Goal: Communication & Community: Answer question/provide support

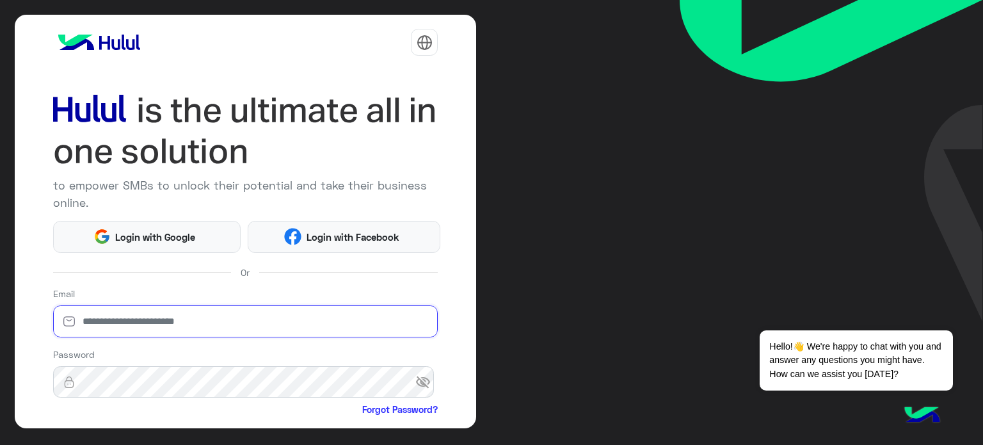
type input "**********"
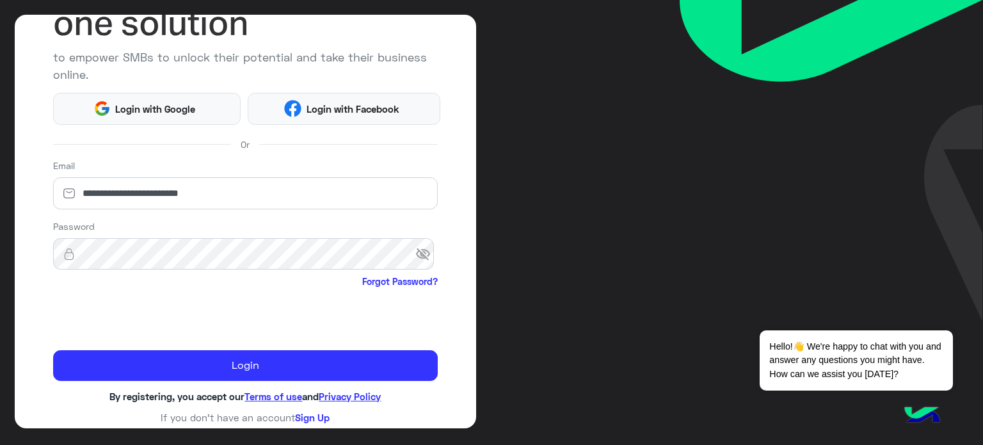
scroll to position [131, 0]
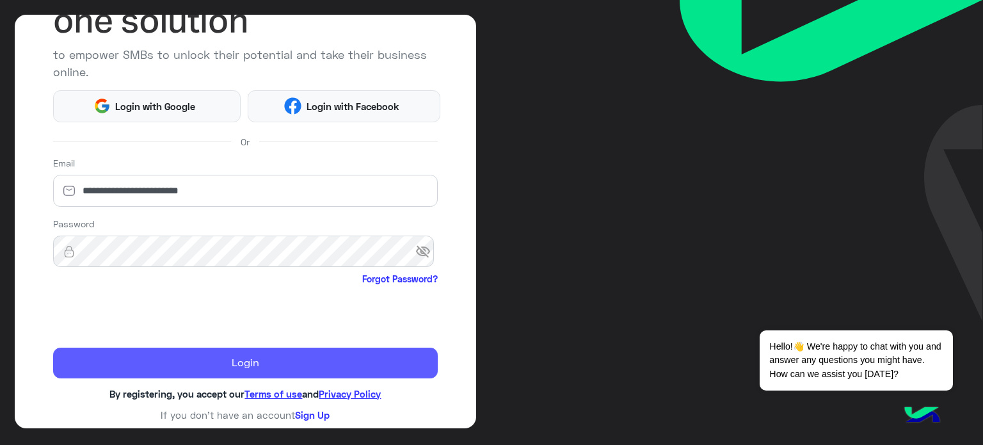
click at [330, 369] on button "Login" at bounding box center [245, 363] width 385 height 31
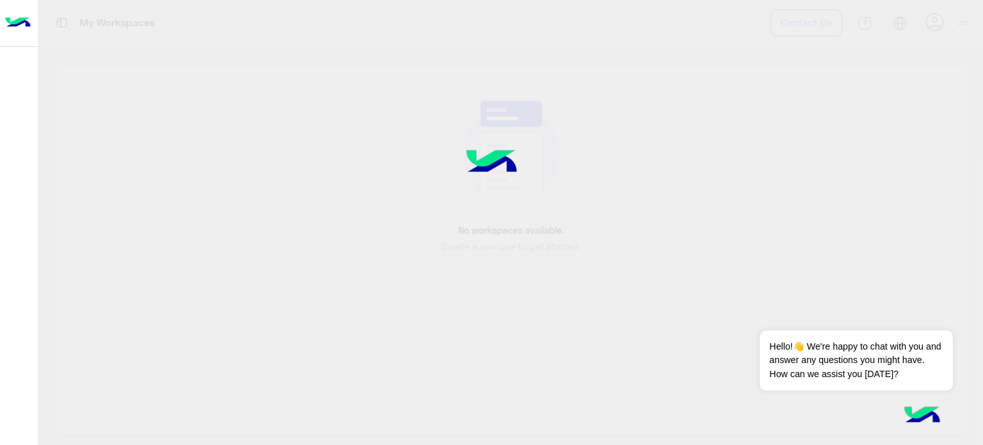
click at [321, 354] on div at bounding box center [491, 222] width 983 height 445
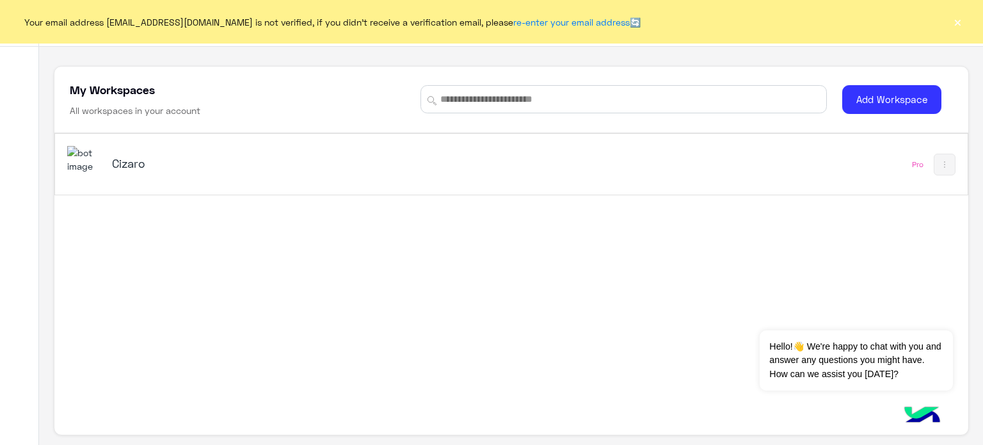
click at [138, 164] on h5 "Cizaro" at bounding box center [272, 163] width 320 height 15
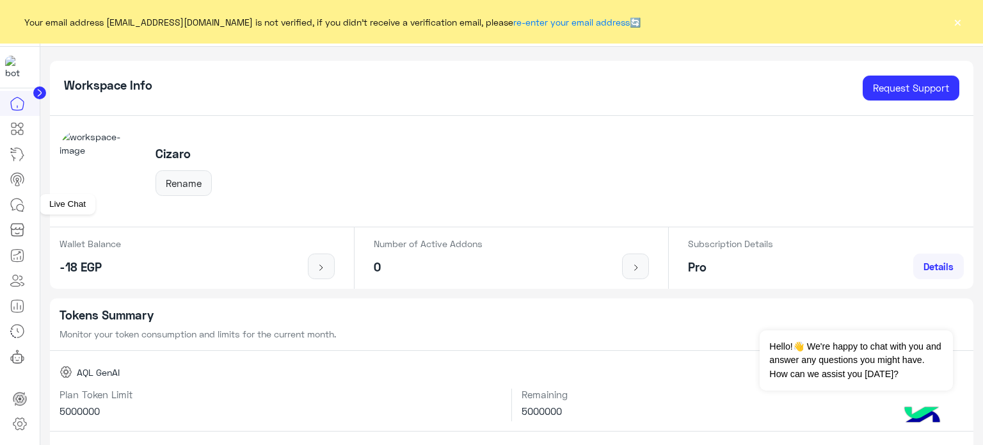
click at [13, 202] on icon at bounding box center [17, 204] width 15 height 15
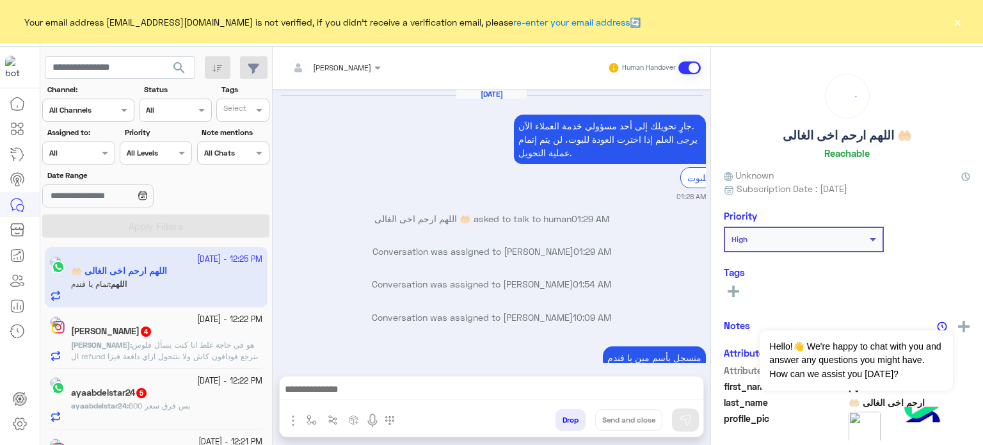
scroll to position [270, 0]
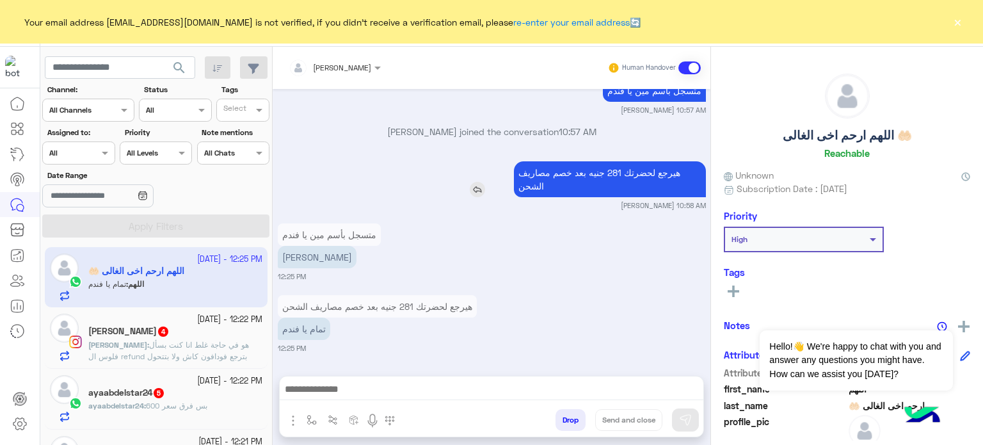
click at [482, 195] on div "هيرجع لحضرتك 281 جنيه بعد خصم مصاريف الشحن" at bounding box center [573, 179] width 265 height 36
click at [362, 111] on small "[PERSON_NAME] 10:57 AM" at bounding box center [492, 110] width 428 height 10
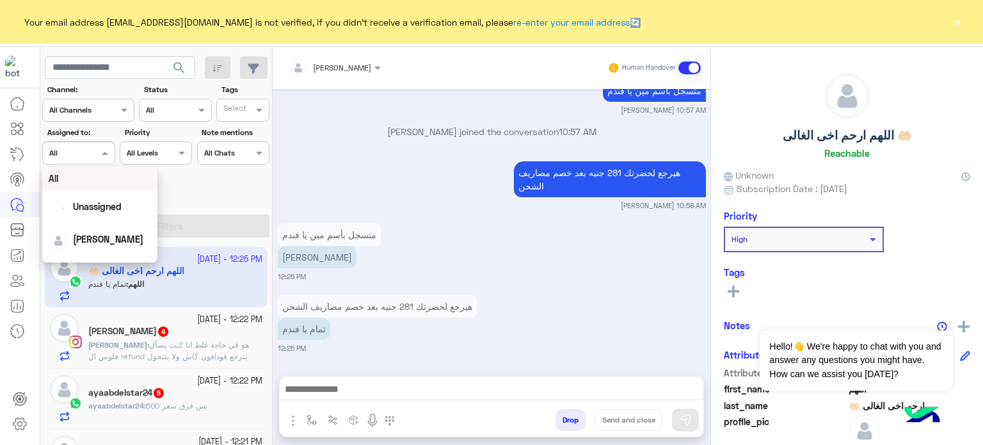
click at [86, 159] on div "Assigned on All" at bounding box center [78, 152] width 72 height 23
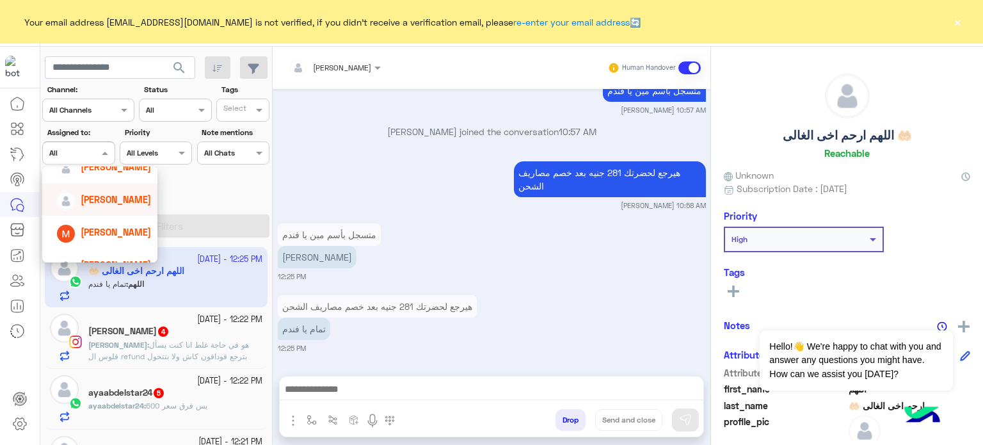
click at [120, 201] on span "[PERSON_NAME]" at bounding box center [116, 199] width 70 height 11
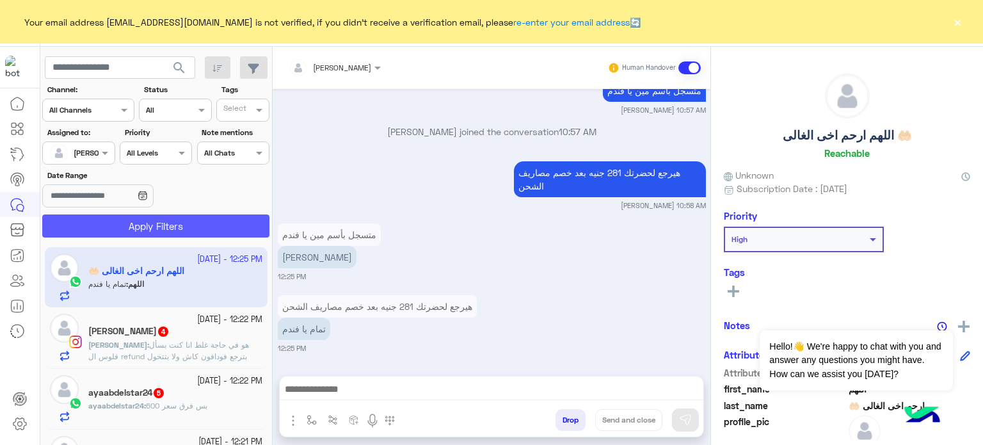
click at [149, 225] on button "Apply Filters" at bounding box center [155, 225] width 227 height 23
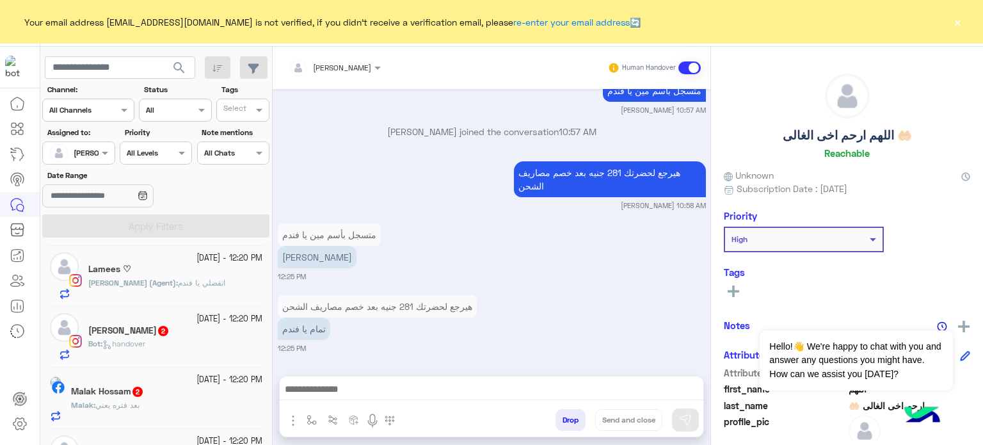
scroll to position [371, 0]
click at [230, 294] on div "[PERSON_NAME] (Agent) : اتفضلي يا فندم" at bounding box center [175, 285] width 174 height 22
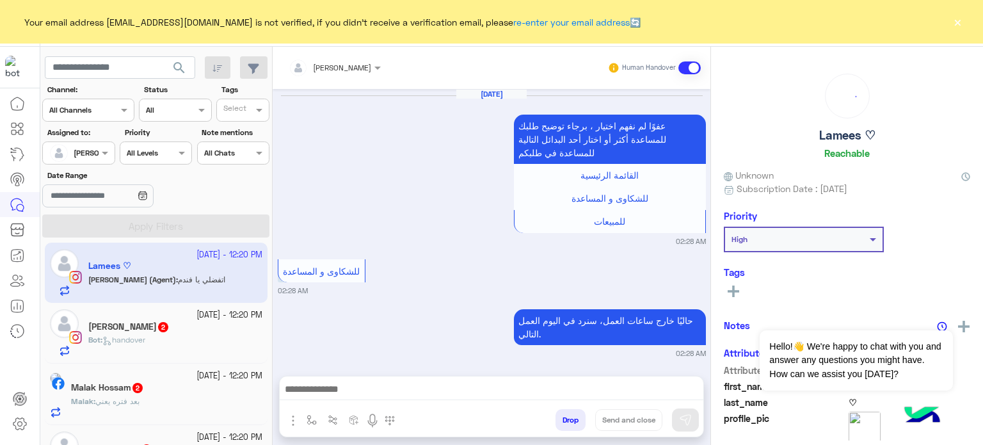
scroll to position [355, 0]
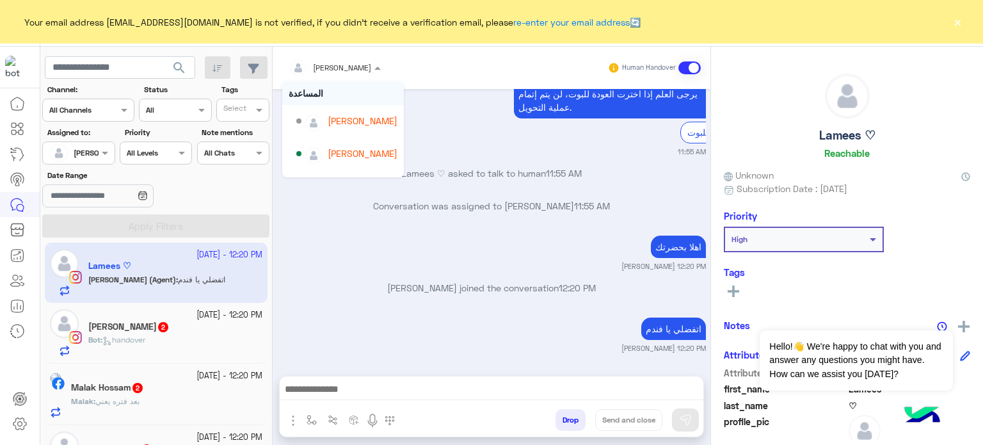
click at [353, 63] on div at bounding box center [334, 66] width 105 height 12
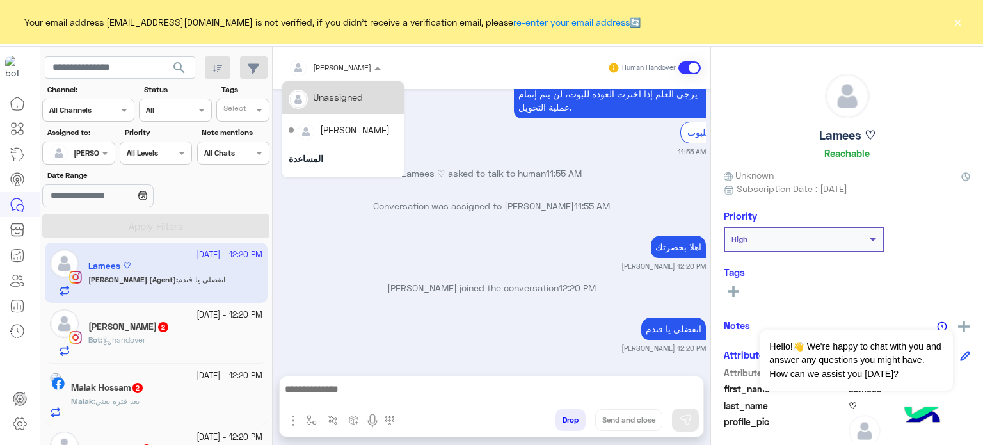
scroll to position [123, 0]
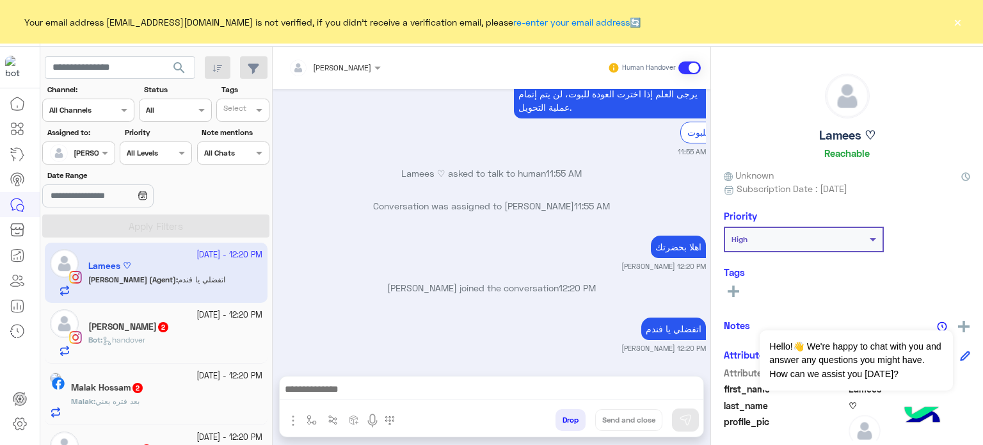
click at [385, 291] on p "[PERSON_NAME] joined the conversation 12:20 PM" at bounding box center [492, 287] width 428 height 13
drag, startPoint x: 271, startPoint y: 319, endPoint x: 270, endPoint y: 308, distance: 11.0
click at [270, 308] on mat-drawer-container "search Channel: Channel All Channels Status Channel All Tags Select Assigned to…" at bounding box center [512, 248] width 944 height 403
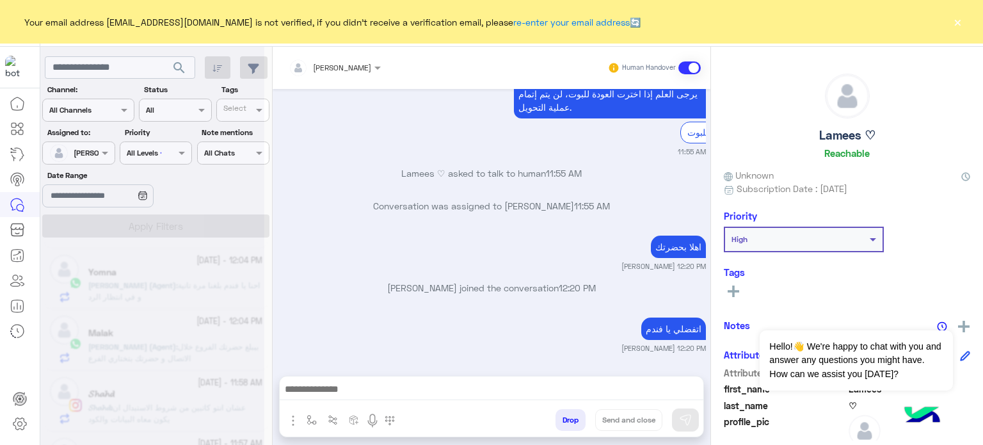
scroll to position [1024, 0]
click at [301, 330] on div "اتفضلي يا فندم [PERSON_NAME] 12:20 PM" at bounding box center [492, 333] width 428 height 39
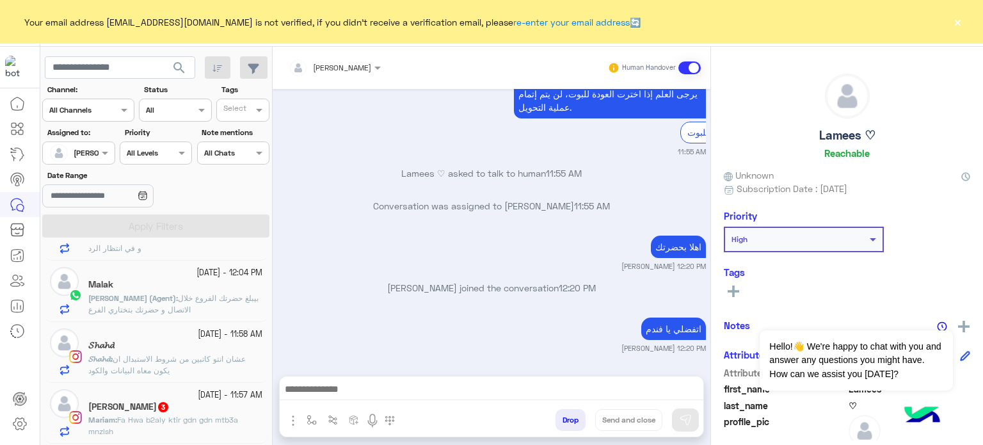
scroll to position [6, 0]
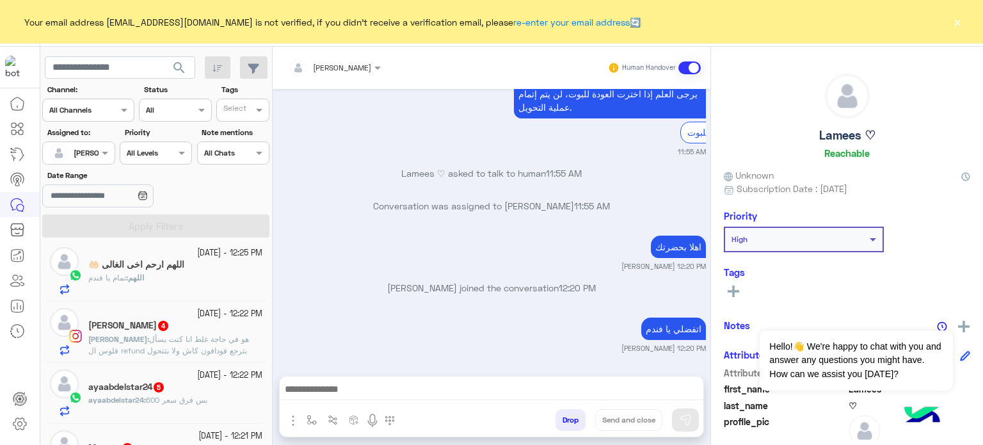
click at [392, 232] on div "اهلا بحضرتك [PERSON_NAME] 12:20 PM" at bounding box center [492, 251] width 428 height 39
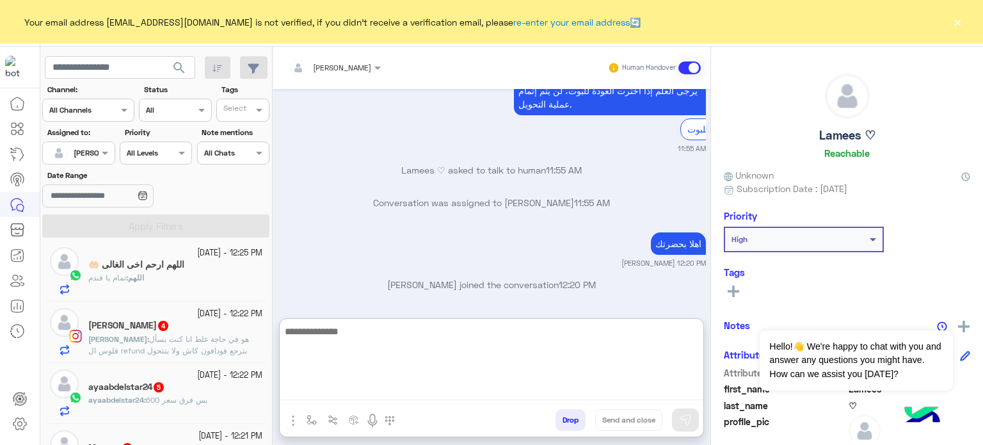
click at [376, 398] on textarea at bounding box center [492, 361] width 424 height 77
paste textarea "**********"
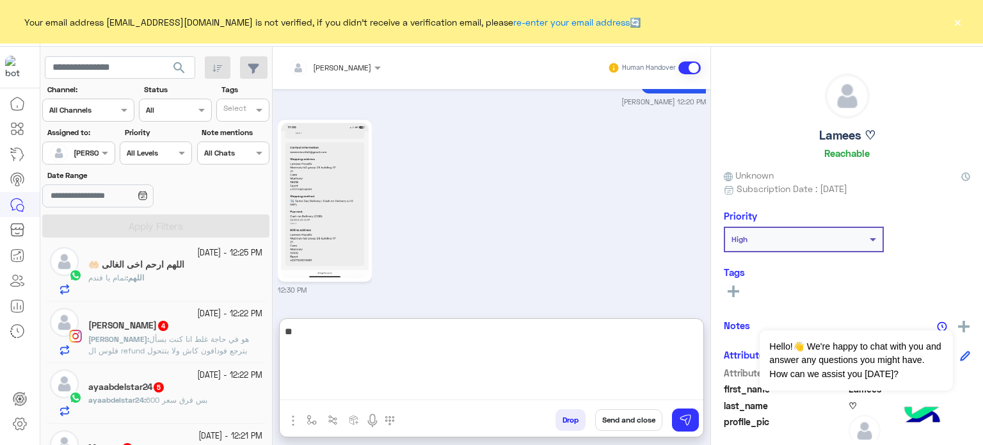
type textarea "*"
